Goal: Information Seeking & Learning: Learn about a topic

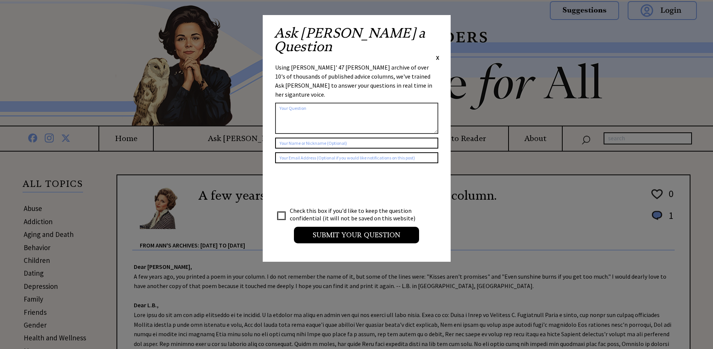
click at [437, 54] on span "X" at bounding box center [437, 58] width 3 height 8
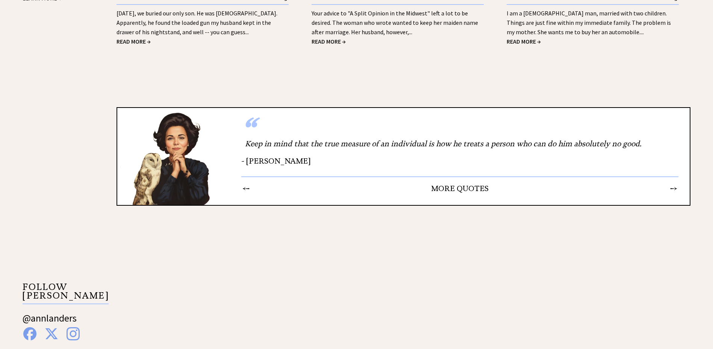
scroll to position [874, 0]
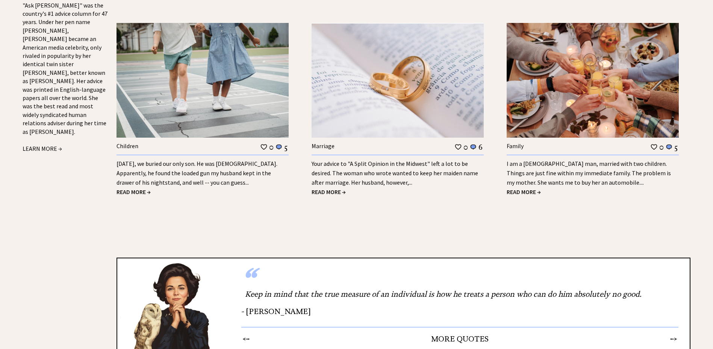
click at [125, 191] on span "READ MORE →" at bounding box center [133, 192] width 34 height 8
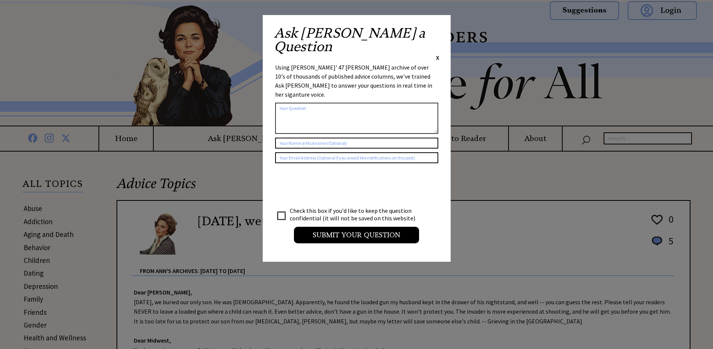
click at [437, 54] on span "X" at bounding box center [437, 58] width 3 height 8
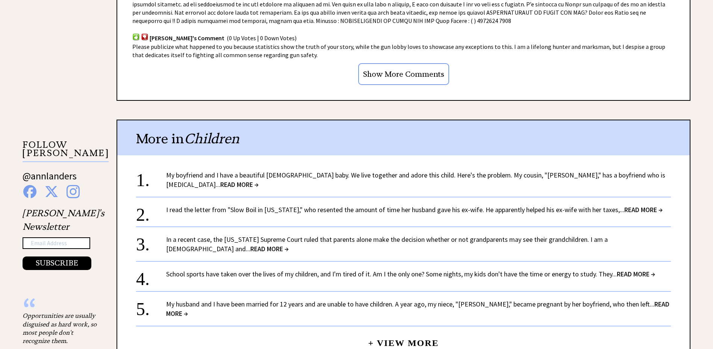
scroll to position [676, 0]
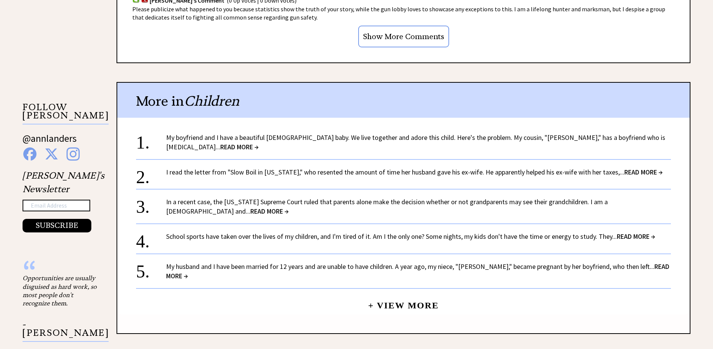
click at [259, 142] on span "READ MORE →" at bounding box center [239, 146] width 38 height 9
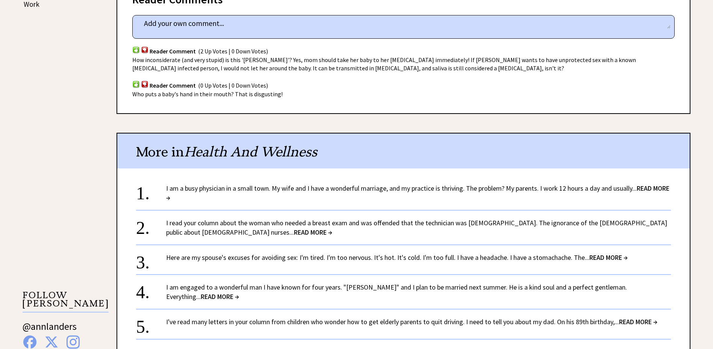
scroll to position [526, 0]
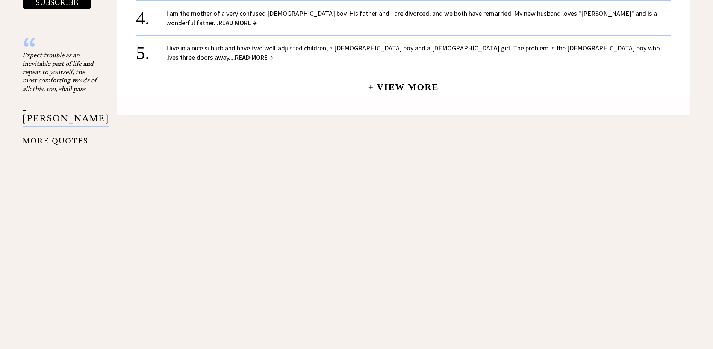
scroll to position [676, 0]
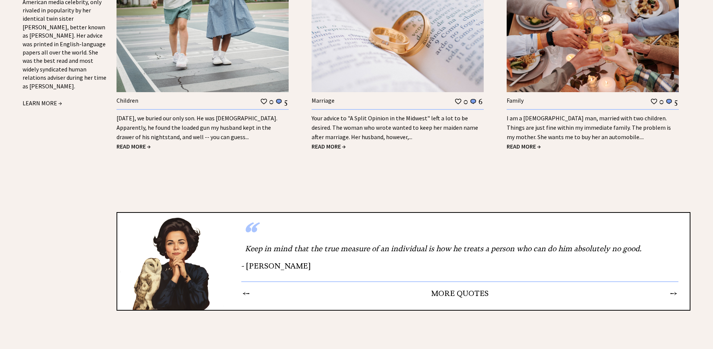
scroll to position [844, 0]
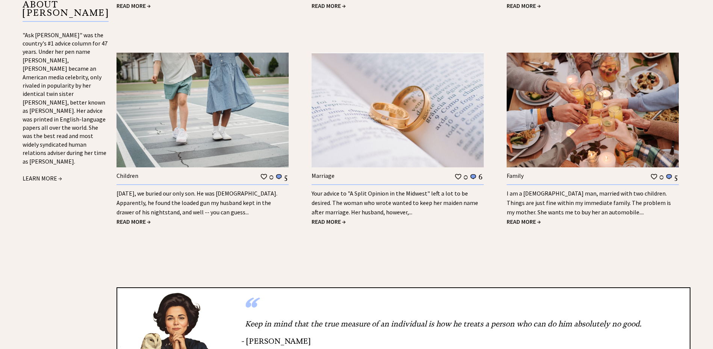
click at [327, 222] on span "READ MORE →" at bounding box center [329, 222] width 34 height 8
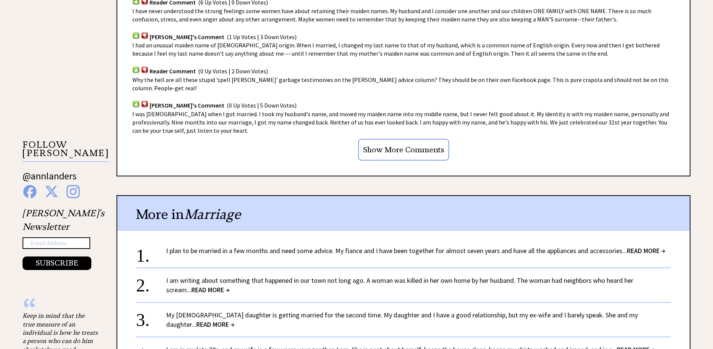
scroll to position [752, 0]
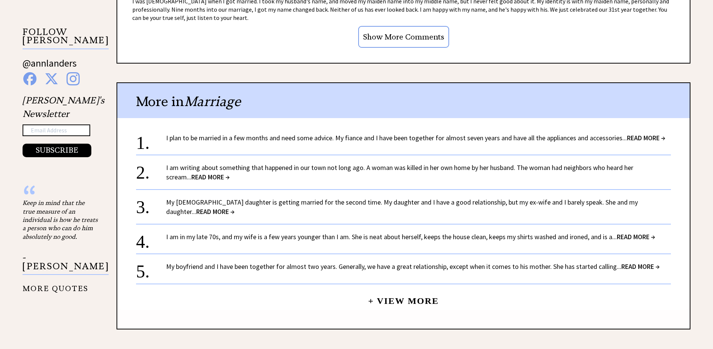
click at [648, 138] on span "READ MORE →" at bounding box center [646, 137] width 38 height 9
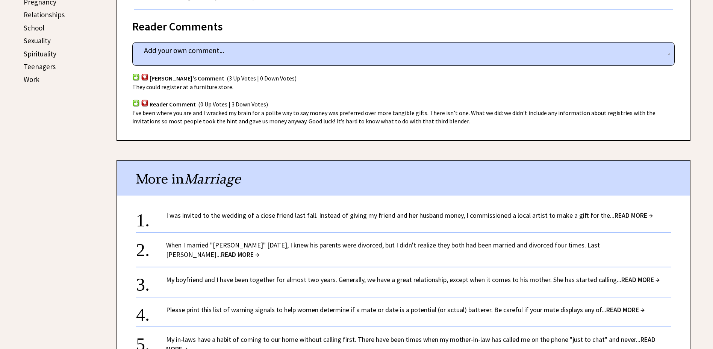
scroll to position [451, 0]
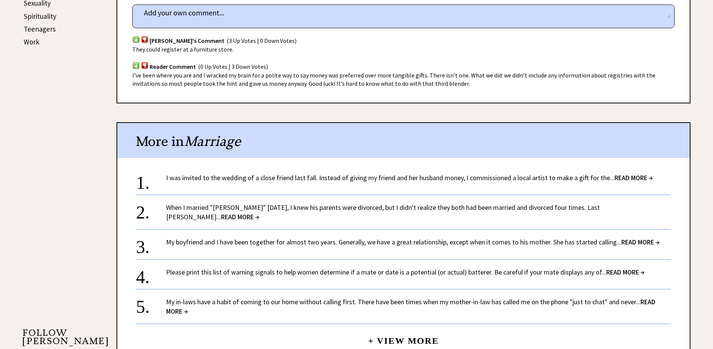
click at [635, 180] on span "READ MORE →" at bounding box center [633, 177] width 38 height 9
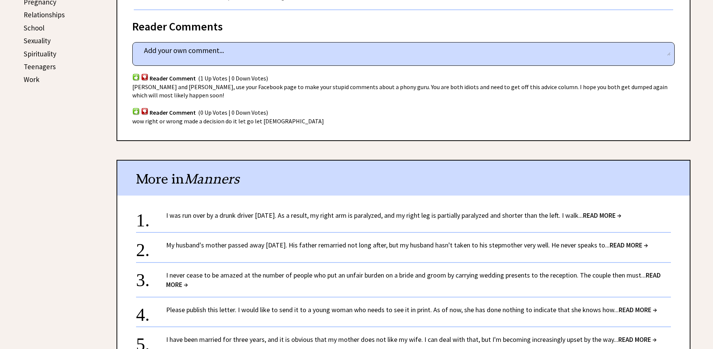
scroll to position [451, 0]
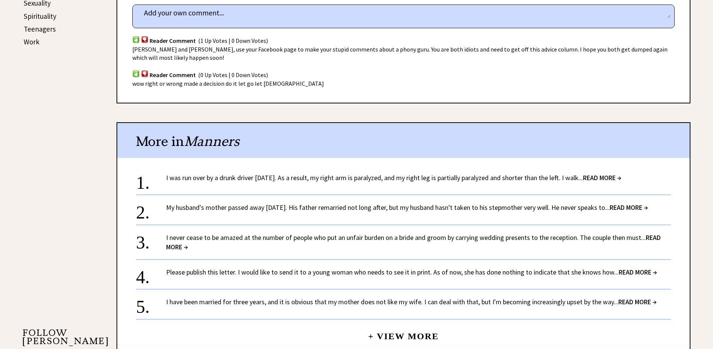
click at [621, 174] on span "READ MORE →" at bounding box center [602, 177] width 38 height 9
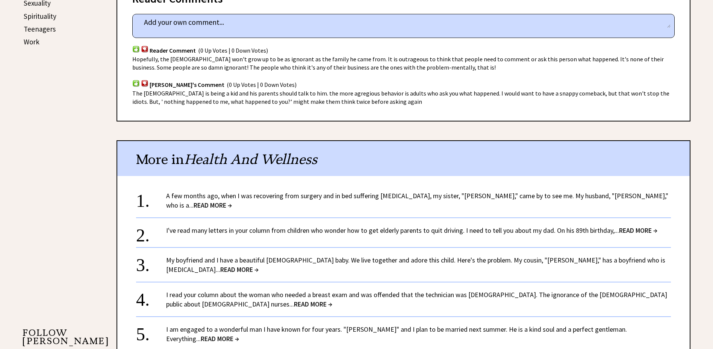
scroll to position [489, 0]
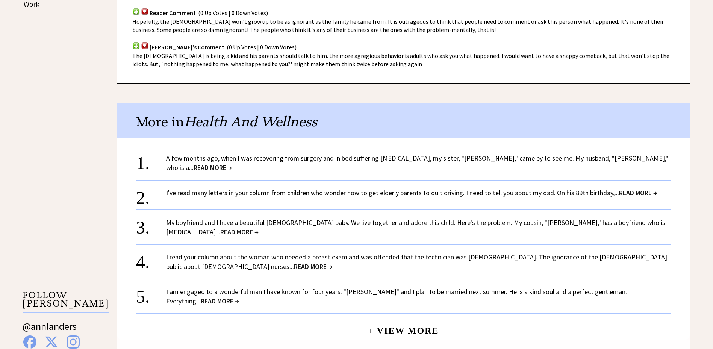
click at [232, 163] on span "READ MORE →" at bounding box center [213, 167] width 38 height 9
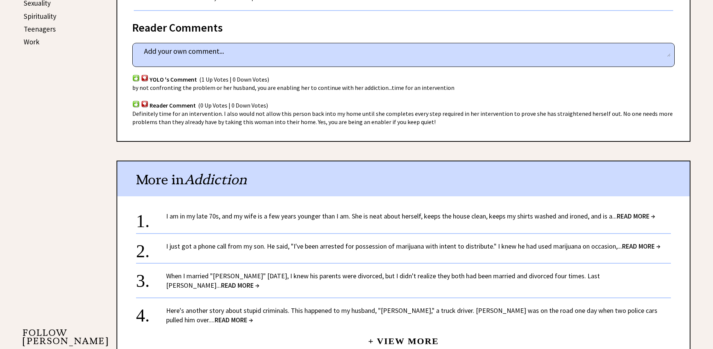
scroll to position [489, 0]
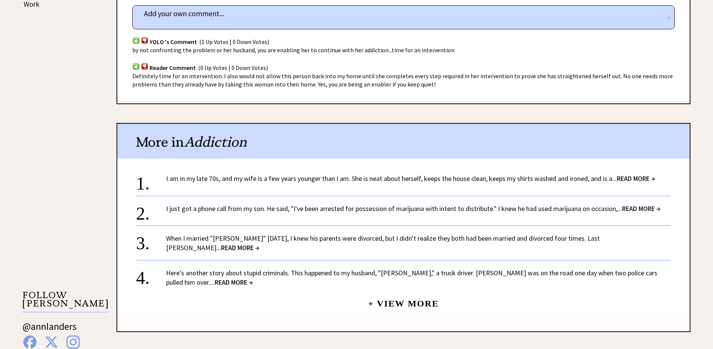
click at [259, 243] on span "READ MORE →" at bounding box center [240, 247] width 38 height 9
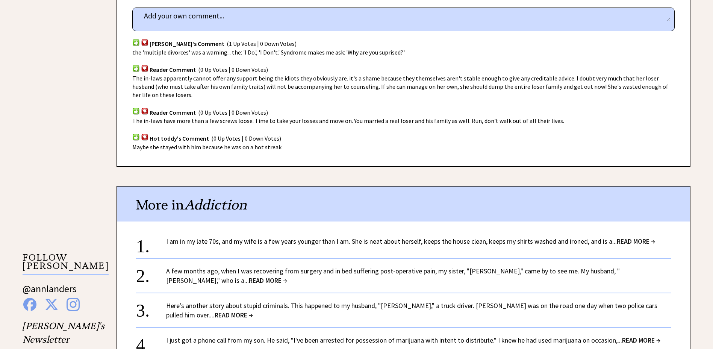
scroll to position [563, 0]
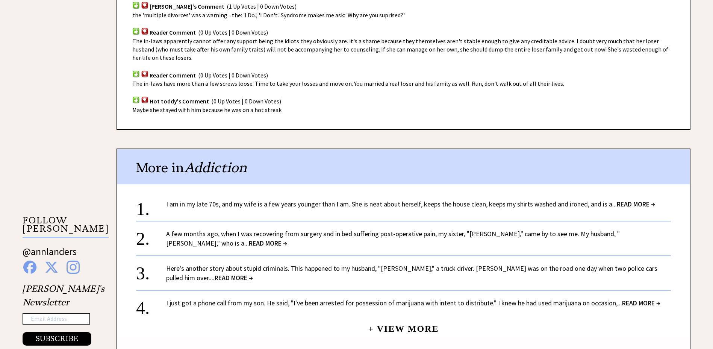
click at [651, 298] on span "READ MORE →" at bounding box center [641, 302] width 38 height 9
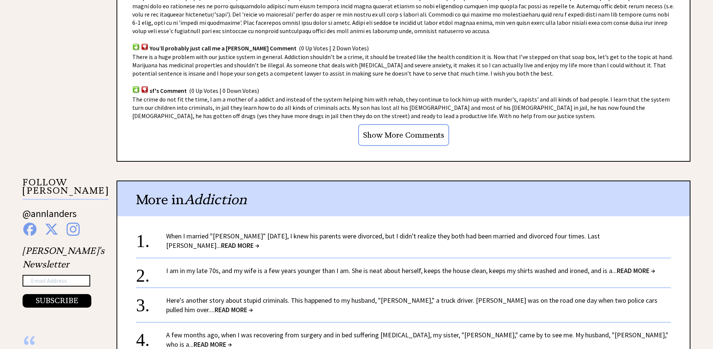
scroll to position [639, 0]
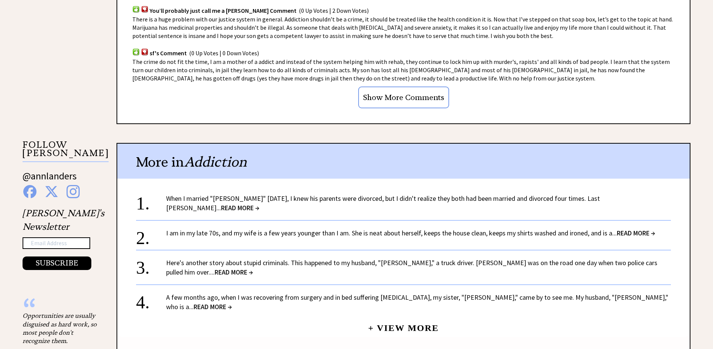
click at [253, 268] on span "READ MORE →" at bounding box center [234, 272] width 38 height 9
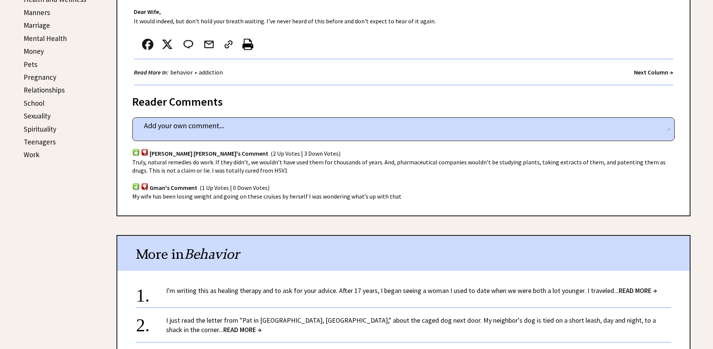
scroll to position [376, 0]
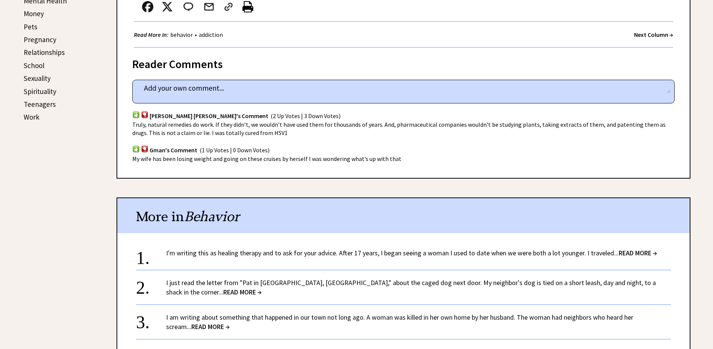
click at [635, 249] on span "READ MORE →" at bounding box center [638, 252] width 38 height 9
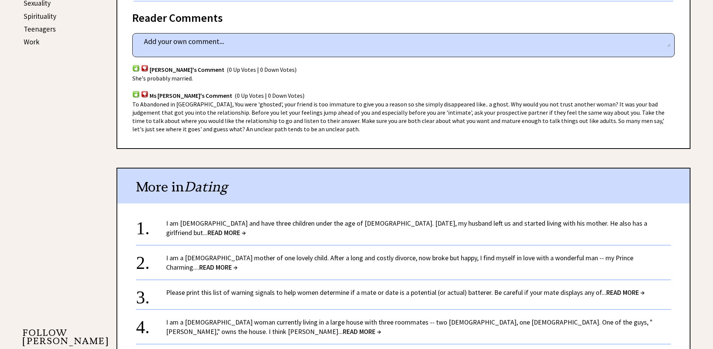
scroll to position [489, 0]
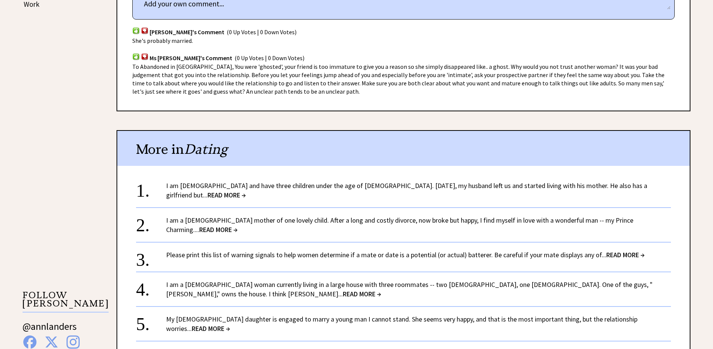
click at [246, 191] on span "READ MORE →" at bounding box center [226, 195] width 38 height 9
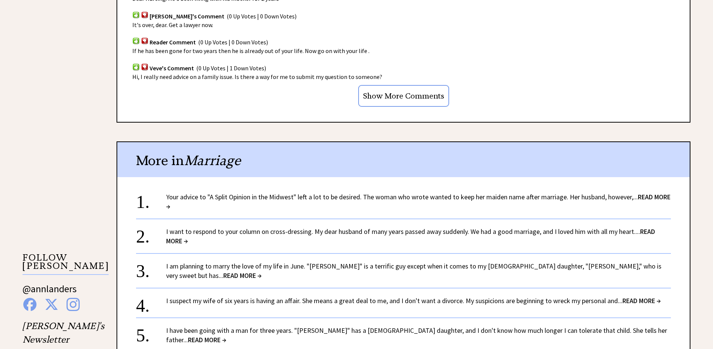
scroll to position [563, 0]
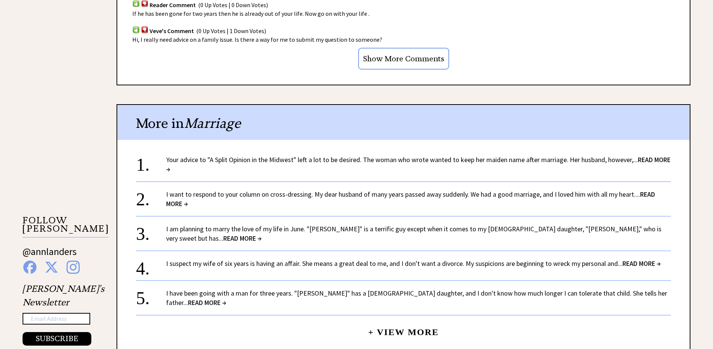
click at [633, 259] on span "READ MORE →" at bounding box center [641, 263] width 38 height 9
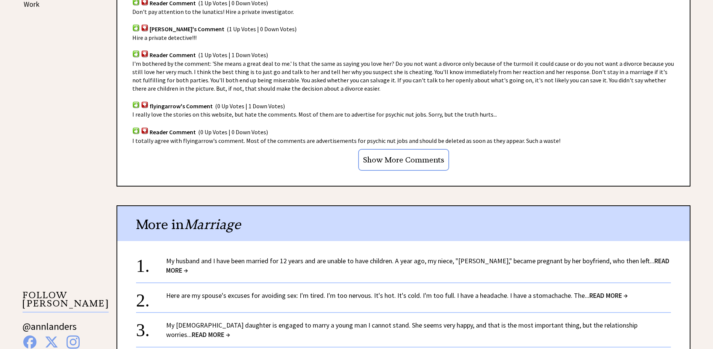
scroll to position [526, 0]
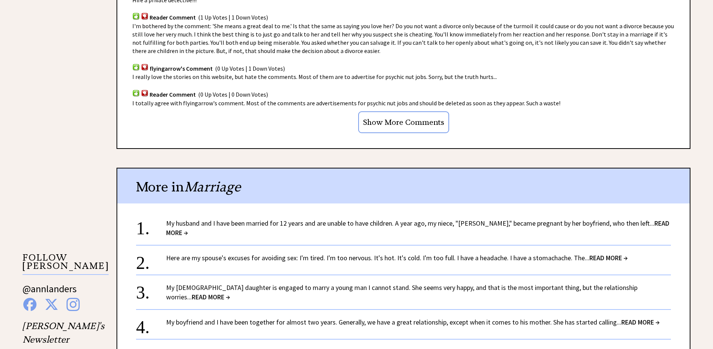
click at [637, 222] on span "READ MORE →" at bounding box center [417, 228] width 503 height 18
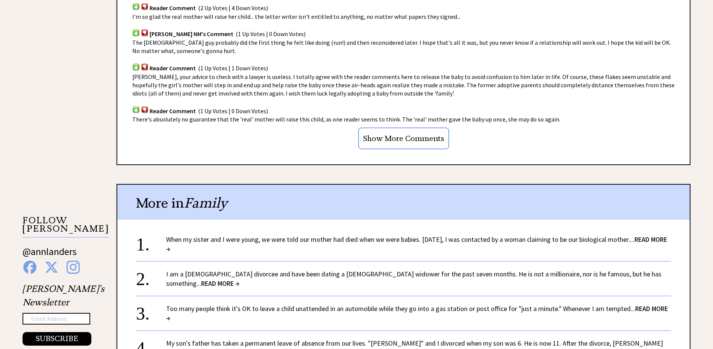
scroll to position [601, 0]
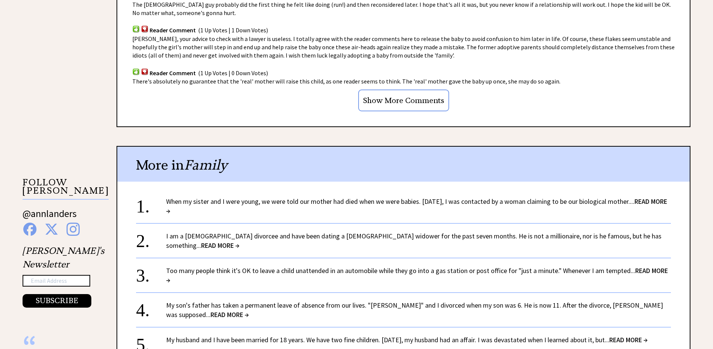
click at [663, 200] on span "READ MORE →" at bounding box center [416, 206] width 501 height 18
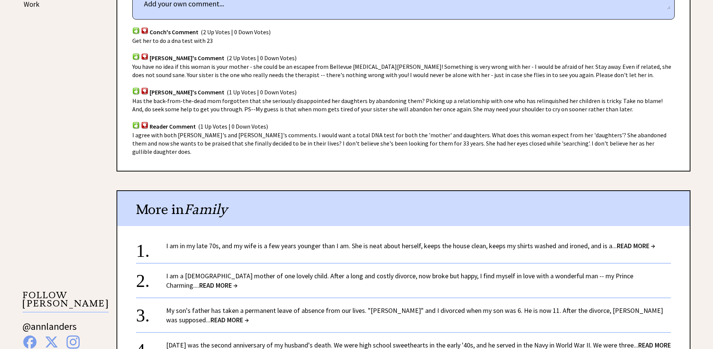
scroll to position [526, 0]
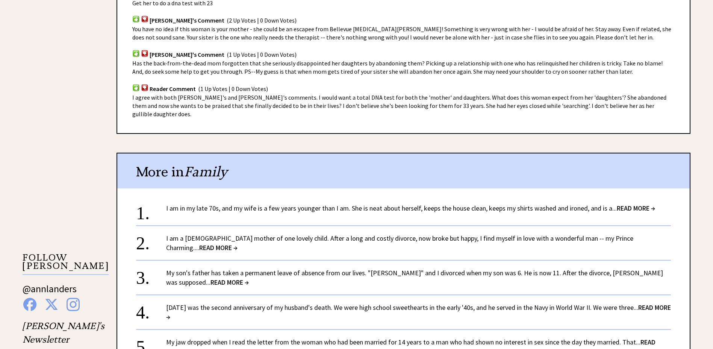
click at [237, 243] on span "READ MORE →" at bounding box center [218, 247] width 38 height 9
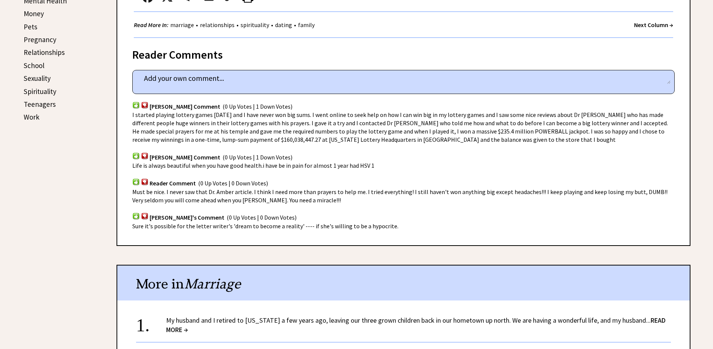
scroll to position [489, 0]
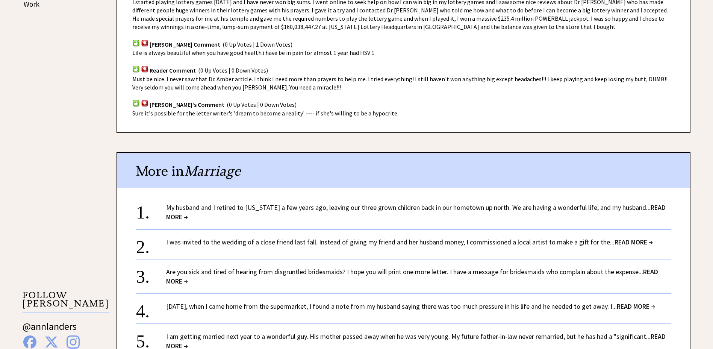
click at [648, 206] on span "READ MORE →" at bounding box center [415, 212] width 499 height 18
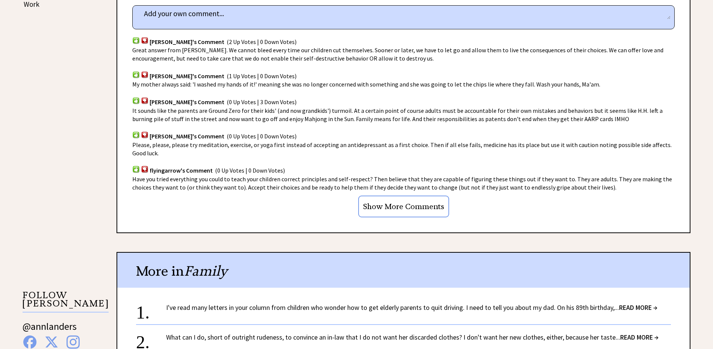
scroll to position [601, 0]
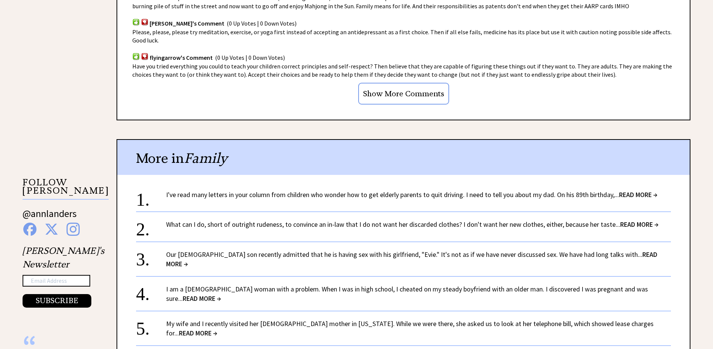
click at [221, 294] on span "READ MORE →" at bounding box center [202, 298] width 38 height 9
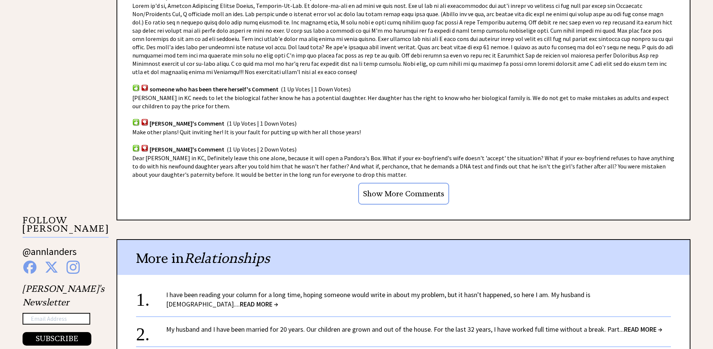
scroll to position [676, 0]
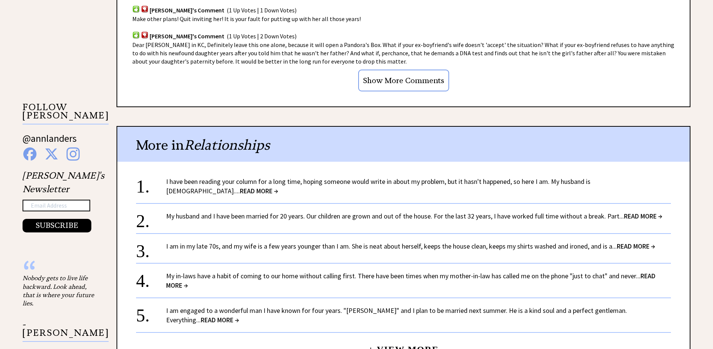
click at [640, 216] on span "READ MORE →" at bounding box center [643, 216] width 38 height 9
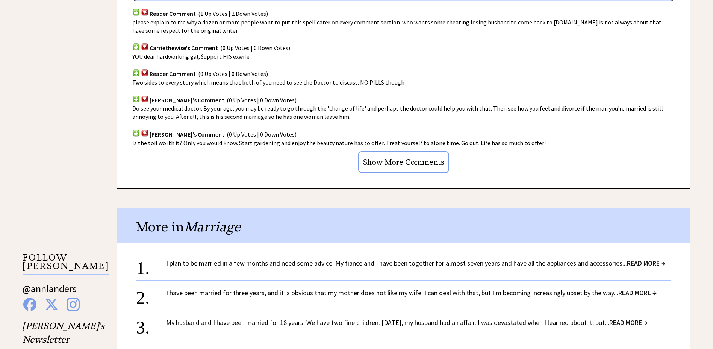
scroll to position [563, 0]
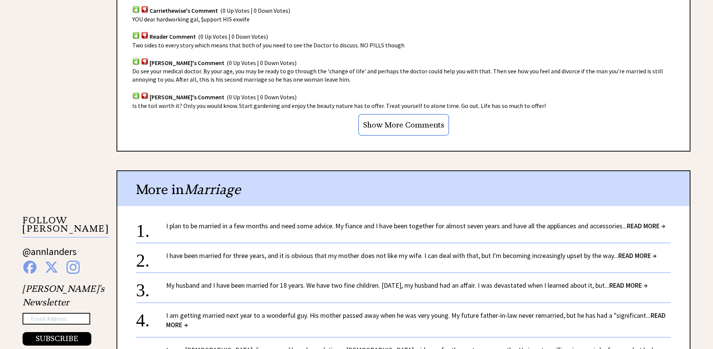
click at [629, 251] on span "READ MORE →" at bounding box center [637, 255] width 38 height 9
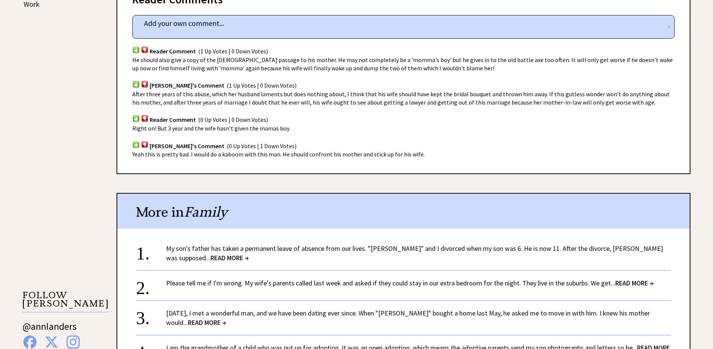
scroll to position [526, 0]
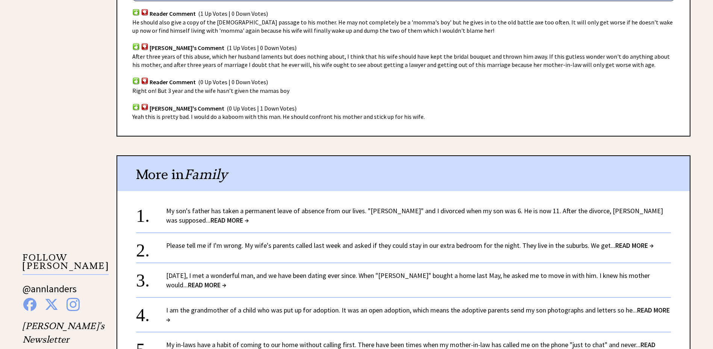
click at [249, 216] on span "READ MORE →" at bounding box center [229, 220] width 38 height 9
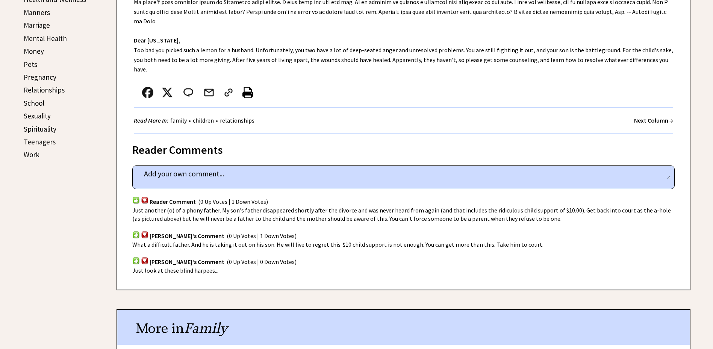
scroll to position [489, 0]
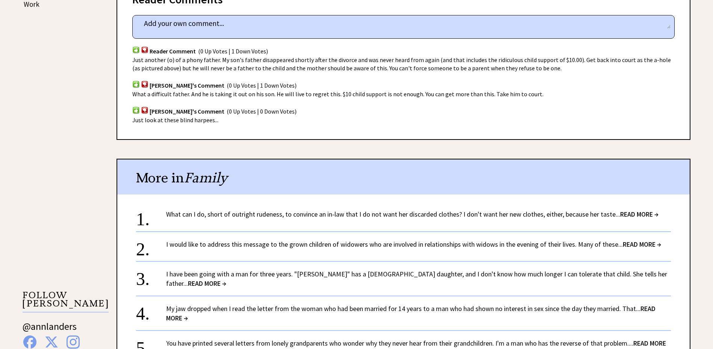
click at [226, 279] on span "READ MORE →" at bounding box center [207, 283] width 38 height 9
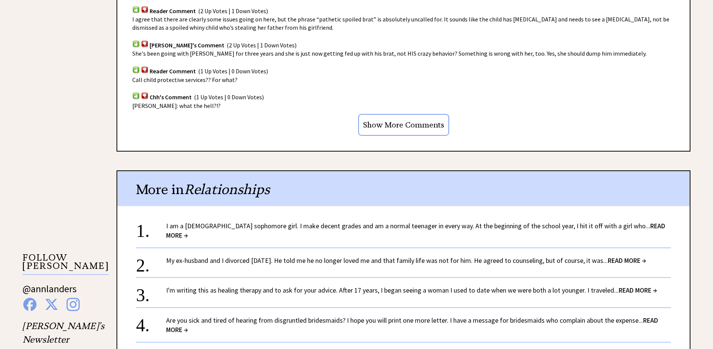
scroll to position [563, 0]
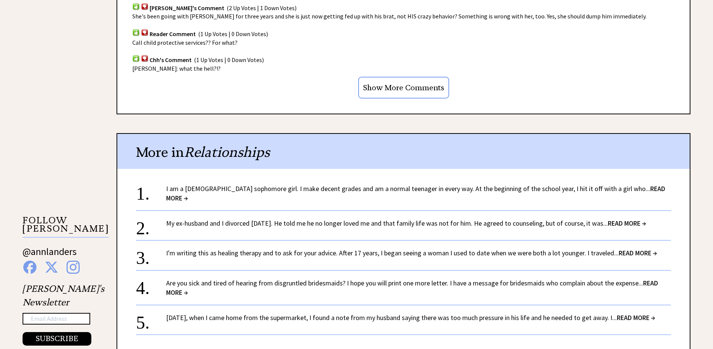
click at [634, 219] on span "READ MORE →" at bounding box center [627, 223] width 38 height 9
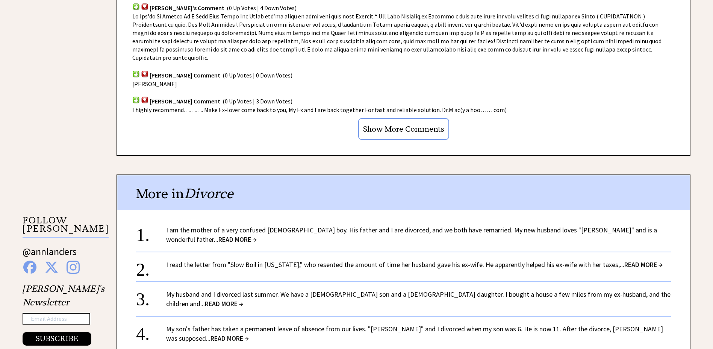
scroll to position [601, 0]
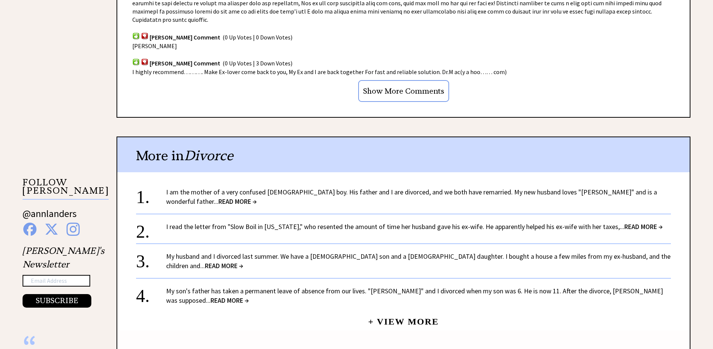
click at [243, 261] on span "READ MORE →" at bounding box center [224, 265] width 38 height 9
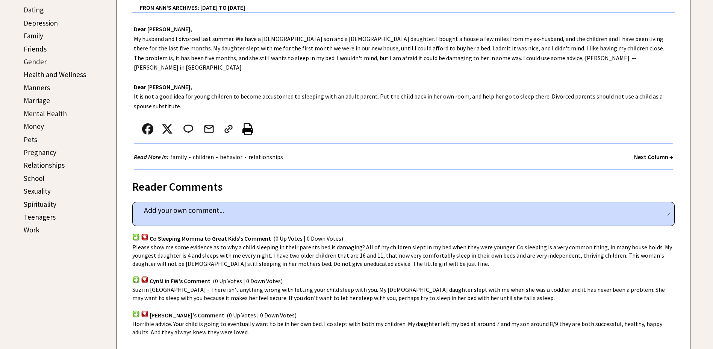
scroll to position [451, 0]
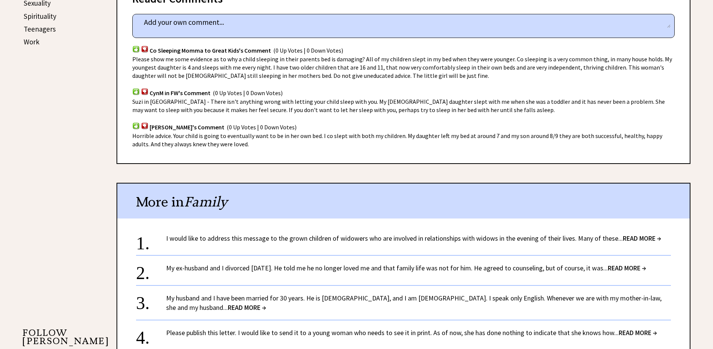
click at [266, 303] on span "READ MORE →" at bounding box center [247, 307] width 38 height 9
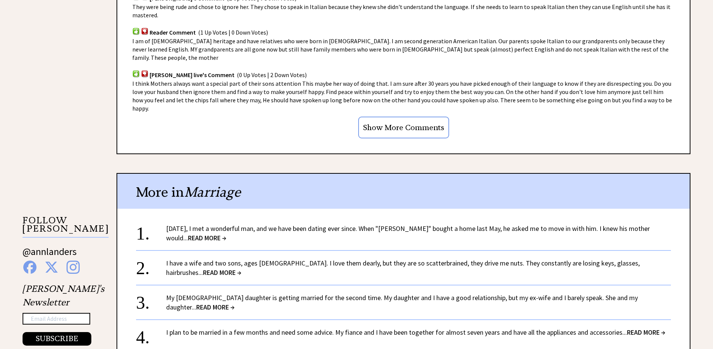
scroll to position [601, 0]
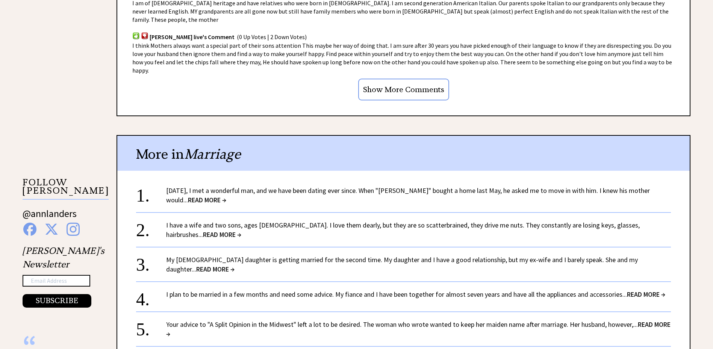
click at [226, 195] on span "READ MORE →" at bounding box center [207, 199] width 38 height 9
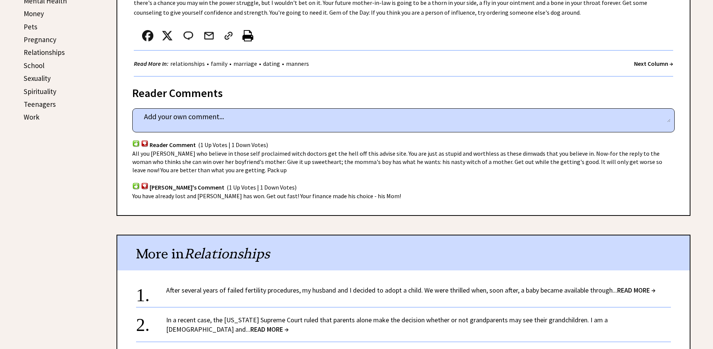
scroll to position [489, 0]
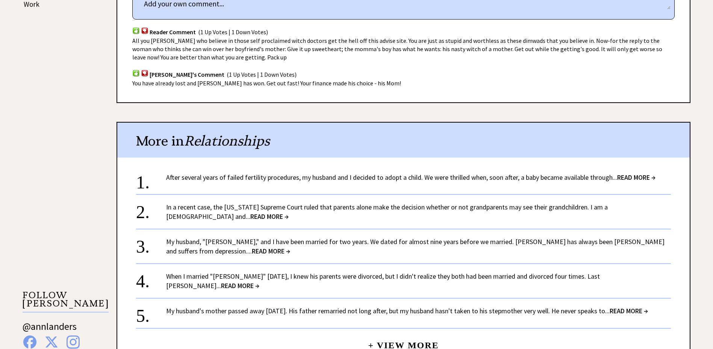
click at [646, 175] on span "READ MORE →" at bounding box center [636, 177] width 38 height 9
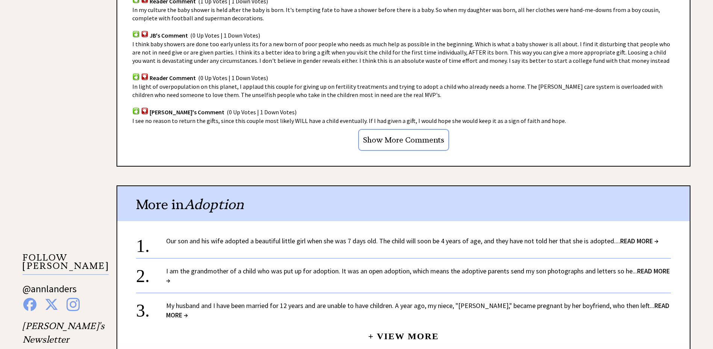
scroll to position [563, 0]
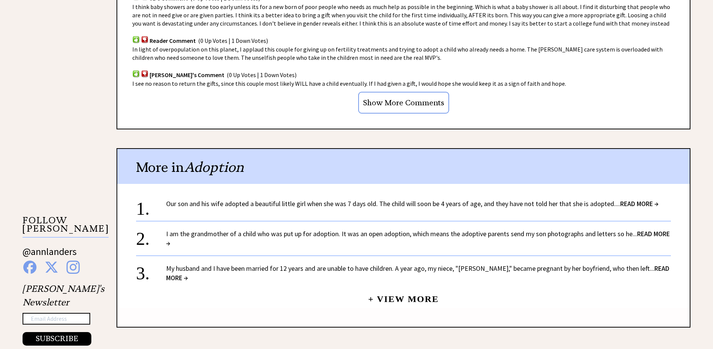
click at [626, 203] on span "READ MORE →" at bounding box center [639, 203] width 38 height 9
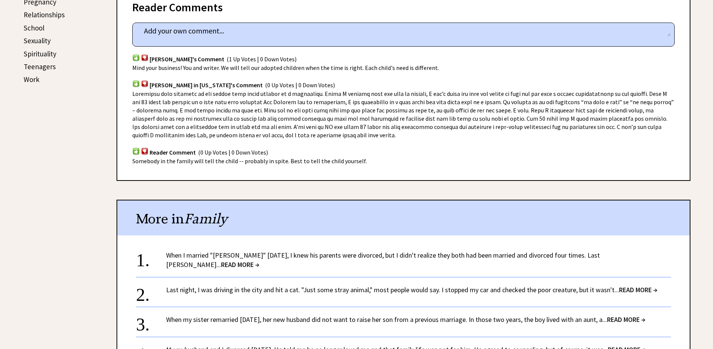
scroll to position [451, 0]
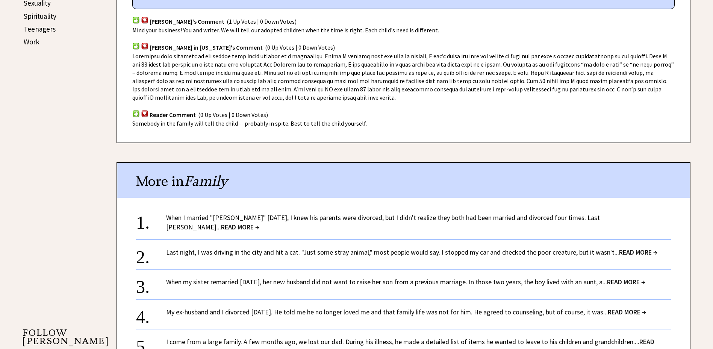
click at [631, 277] on span "READ MORE →" at bounding box center [626, 281] width 38 height 9
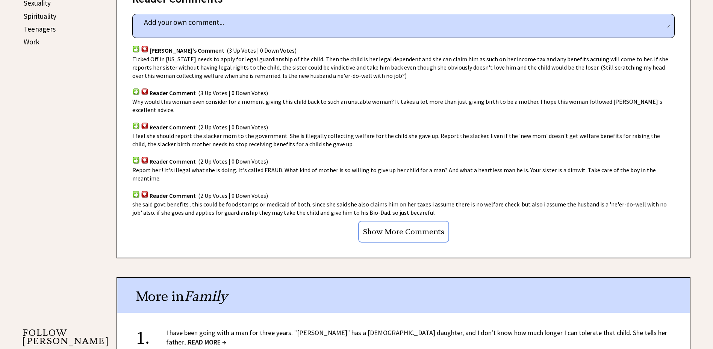
scroll to position [601, 0]
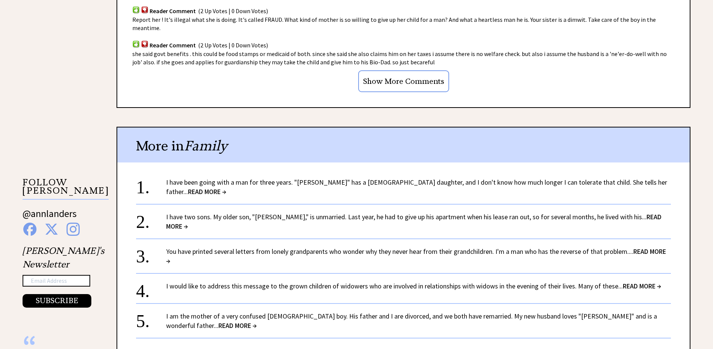
click at [257, 321] on span "READ MORE →" at bounding box center [237, 325] width 38 height 9
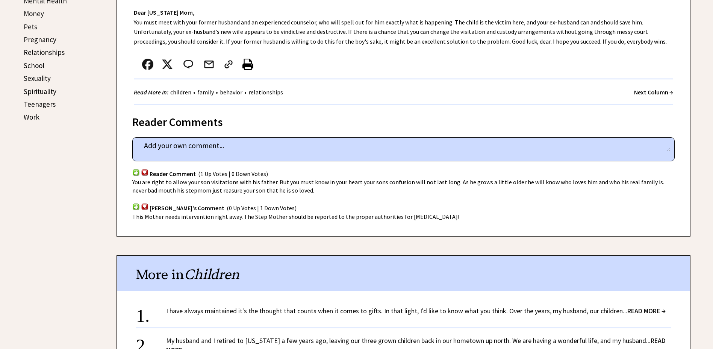
scroll to position [489, 0]
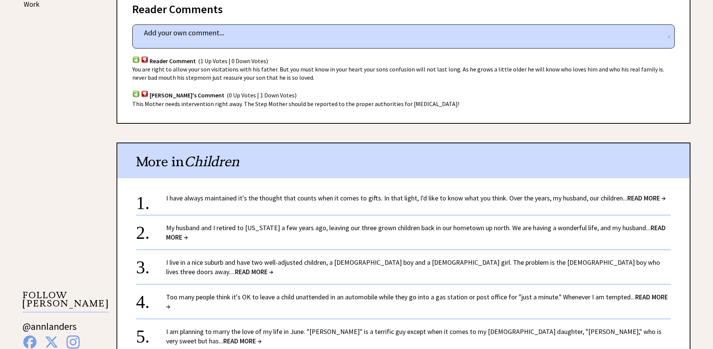
click at [273, 267] on span "READ MORE →" at bounding box center [254, 271] width 38 height 9
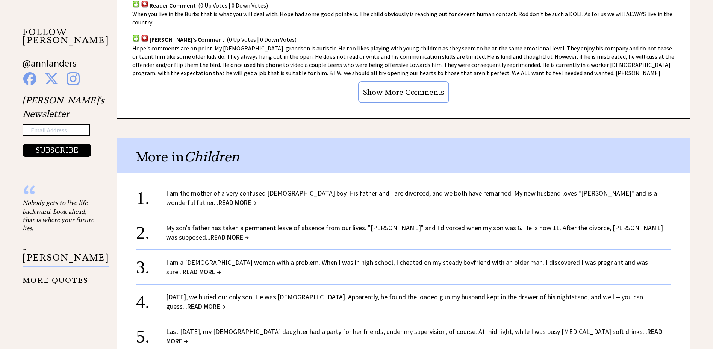
scroll to position [789, 0]
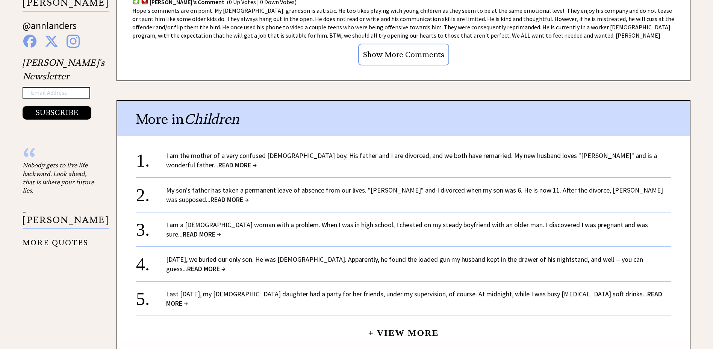
click at [632, 289] on span "READ MORE →" at bounding box center [414, 298] width 496 height 18
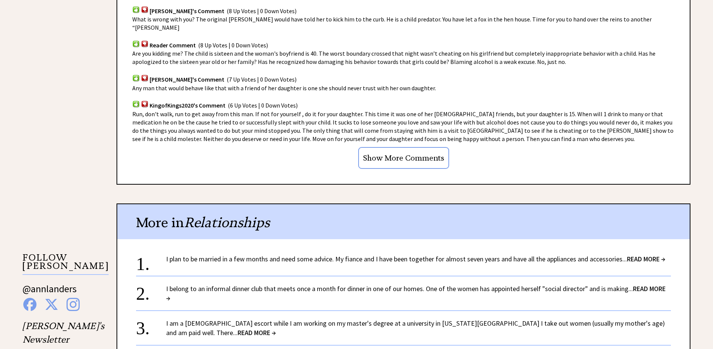
scroll to position [563, 0]
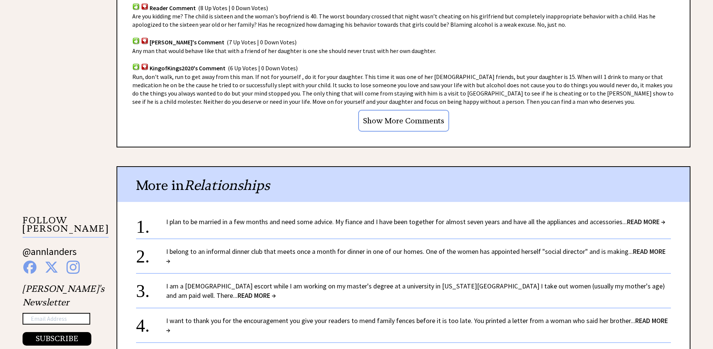
click at [645, 247] on span "READ MORE →" at bounding box center [415, 256] width 499 height 18
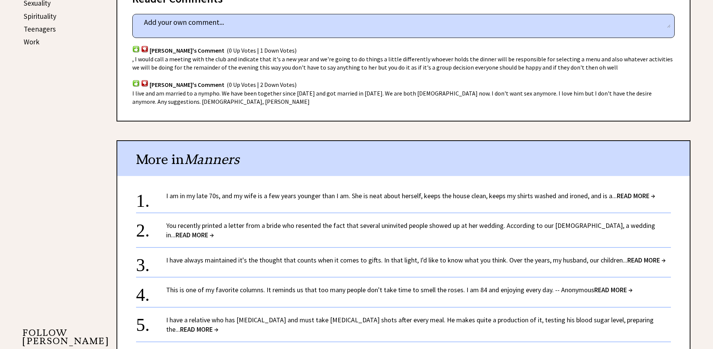
scroll to position [489, 0]
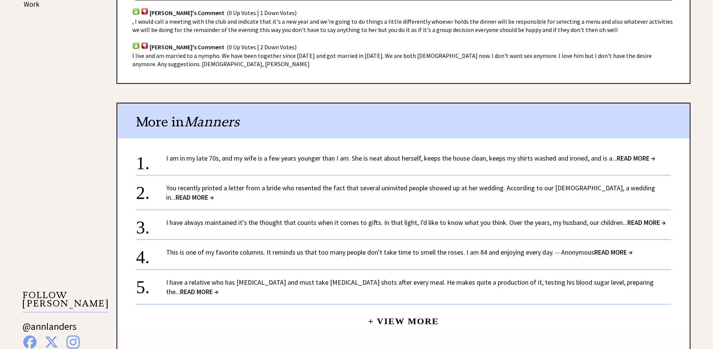
click at [218, 287] on span "READ MORE →" at bounding box center [199, 291] width 38 height 9
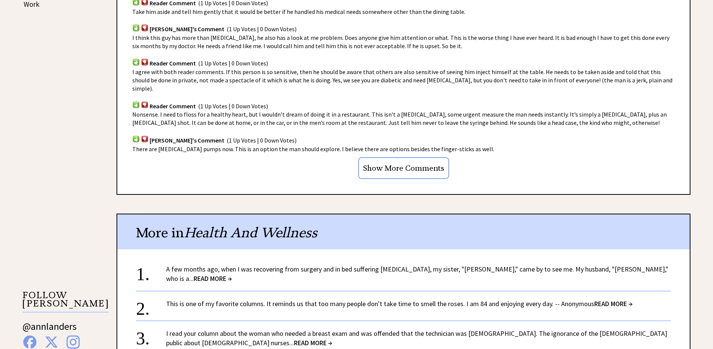
scroll to position [526, 0]
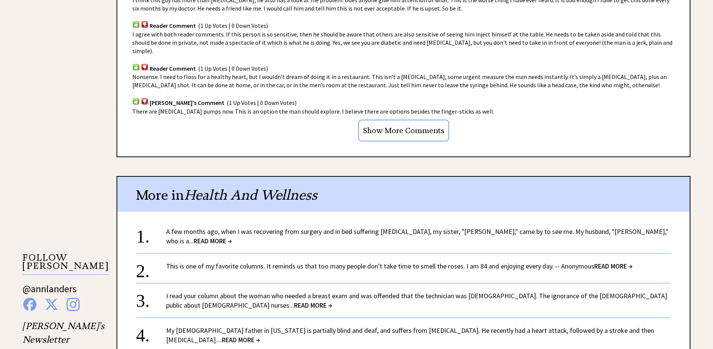
click at [332, 301] on span "READ MORE →" at bounding box center [313, 305] width 38 height 9
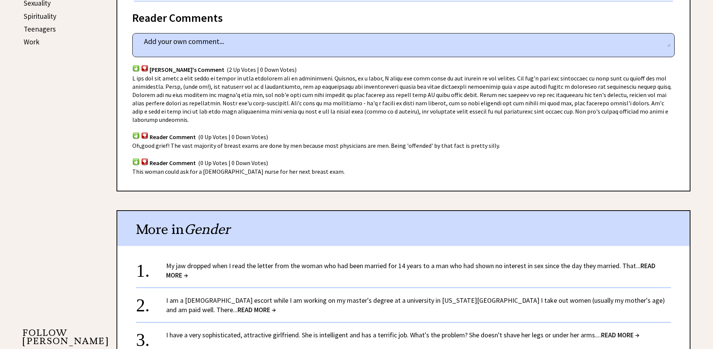
scroll to position [489, 0]
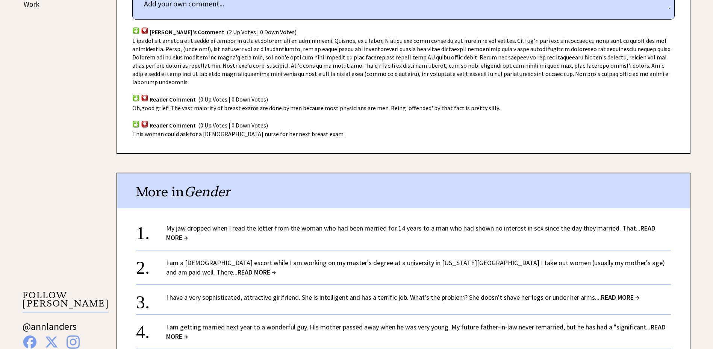
click at [614, 293] on span "READ MORE →" at bounding box center [620, 297] width 38 height 9
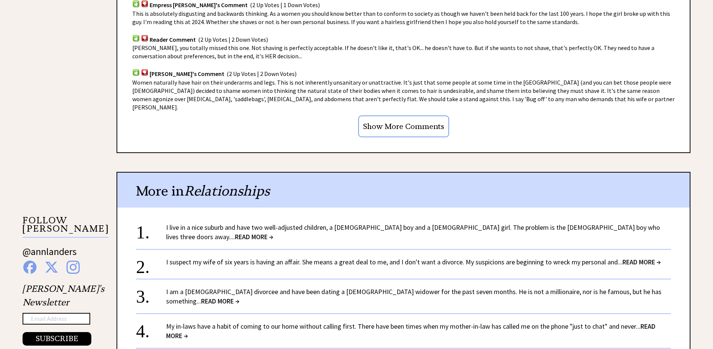
scroll to position [601, 0]
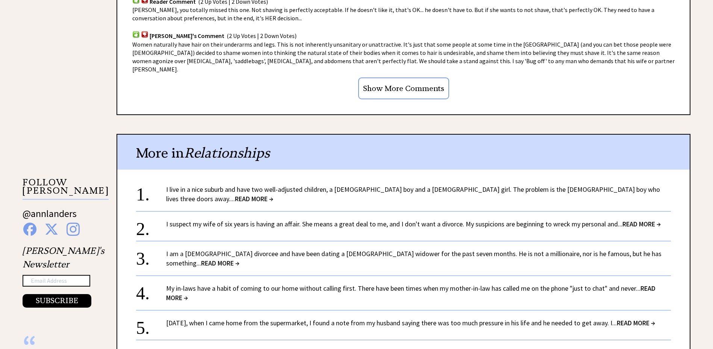
click at [239, 259] on span "READ MORE →" at bounding box center [220, 263] width 38 height 9
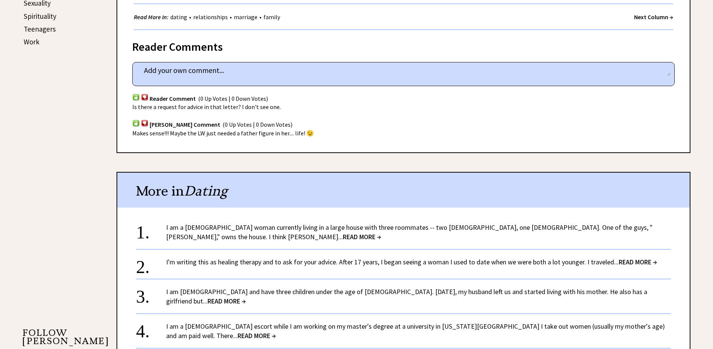
scroll to position [489, 0]
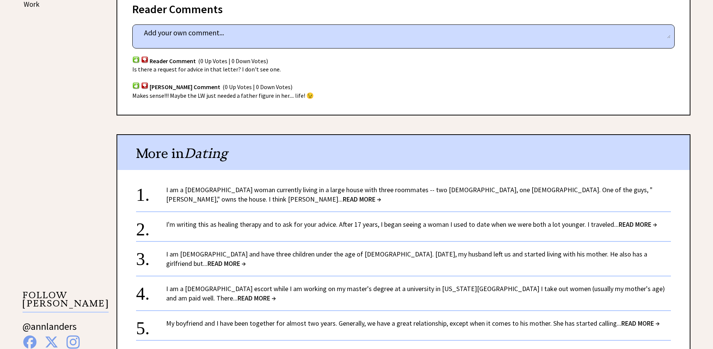
click at [381, 195] on span "READ MORE →" at bounding box center [362, 199] width 38 height 9
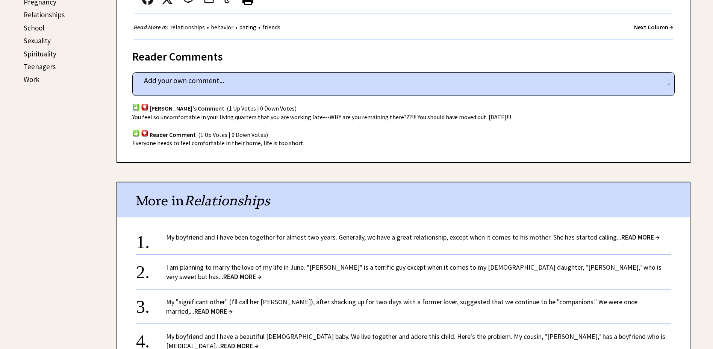
scroll to position [451, 0]
